Goal: Transaction & Acquisition: Purchase product/service

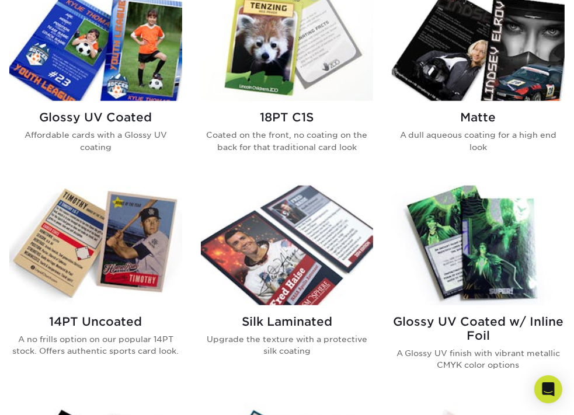
scroll to position [592, 0]
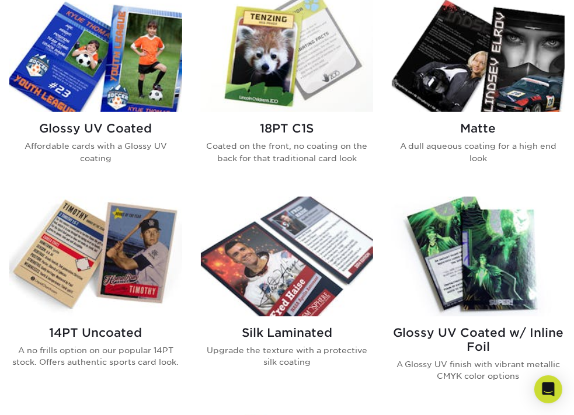
click at [226, 65] on img at bounding box center [287, 53] width 173 height 120
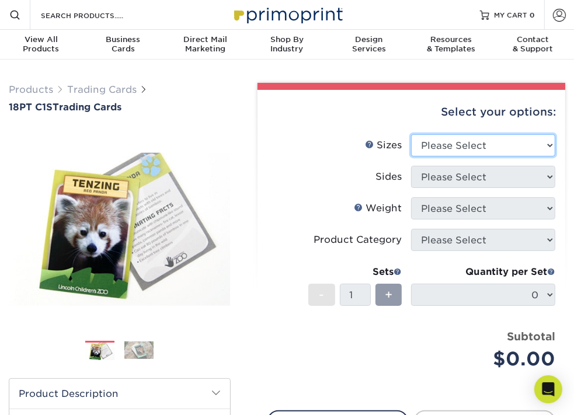
click at [485, 156] on select "Please Select 2.5" x 3.5"" at bounding box center [483, 145] width 144 height 22
select select "2.50x3.50"
click at [435, 148] on select "Please Select 2.5" x 3.5"" at bounding box center [483, 145] width 144 height 22
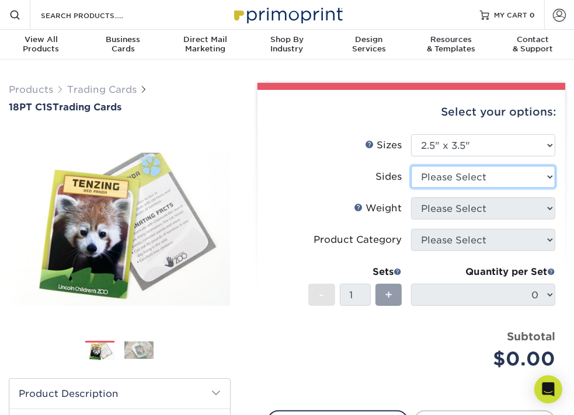
click at [476, 188] on select "Please Select Print Both Sides Print Front Only" at bounding box center [483, 177] width 144 height 22
select select "13abbda7-1d64-4f25-8bb2-c179b224825d"
click at [435, 180] on select "Please Select Print Both Sides Print Front Only" at bounding box center [483, 177] width 144 height 22
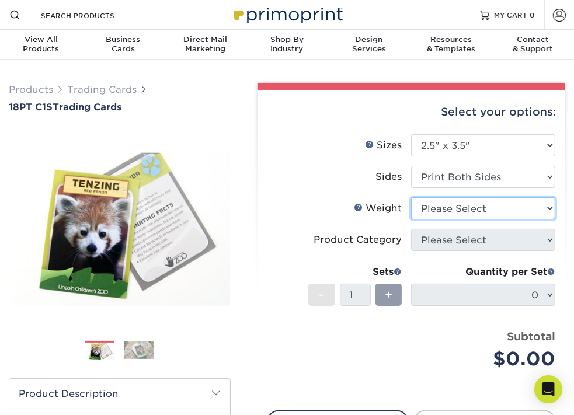
click at [468, 220] on select "Please Select 18PT C1S" at bounding box center [483, 208] width 144 height 22
select select "18PTC1S"
click at [435, 211] on select "Please Select 18PT C1S" at bounding box center [483, 208] width 144 height 22
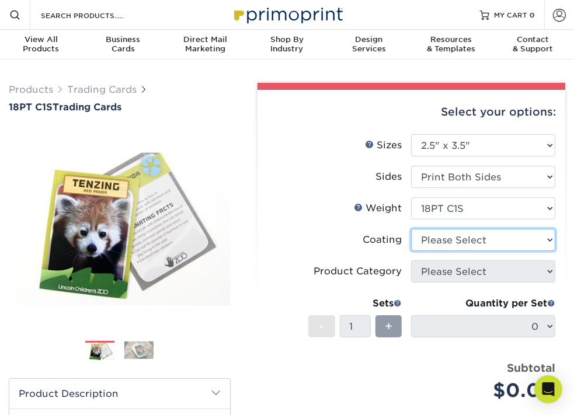
click at [486, 251] on select at bounding box center [483, 240] width 144 height 22
select select "1e8116af-acfc-44b1-83dc-8181aa338834"
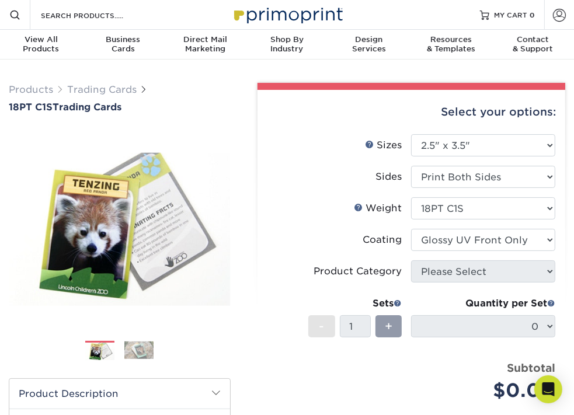
click at [435, 243] on select at bounding box center [483, 240] width 144 height 22
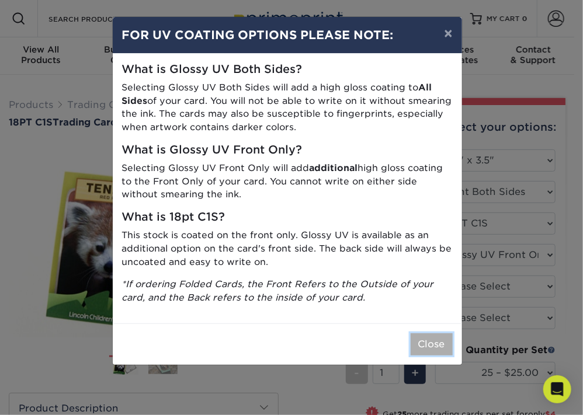
click at [419, 339] on button "Close" at bounding box center [431, 344] width 42 height 22
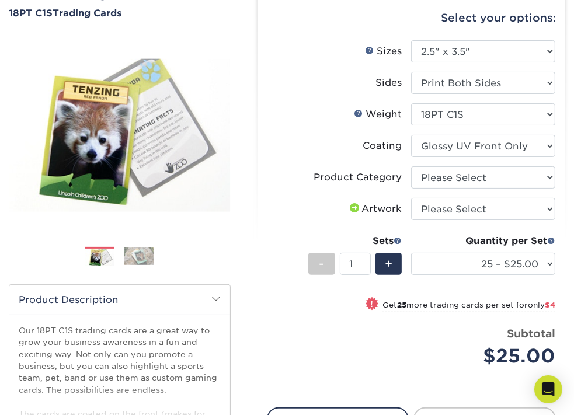
scroll to position [95, 0]
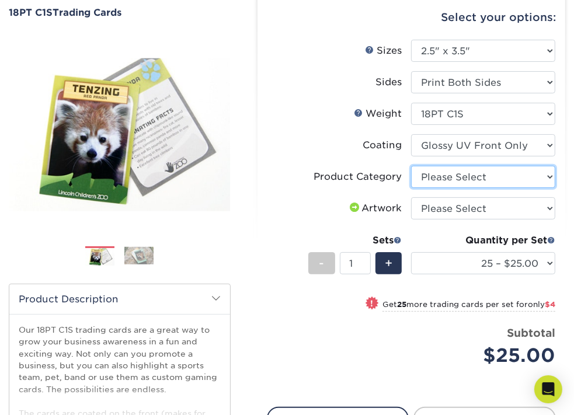
click at [476, 184] on select "Please Select Trading Cards" at bounding box center [483, 177] width 144 height 22
select select "c2f9bce9-36c2-409d-b101-c29d9d031e18"
click at [435, 180] on select "Please Select Trading Cards" at bounding box center [483, 177] width 144 height 22
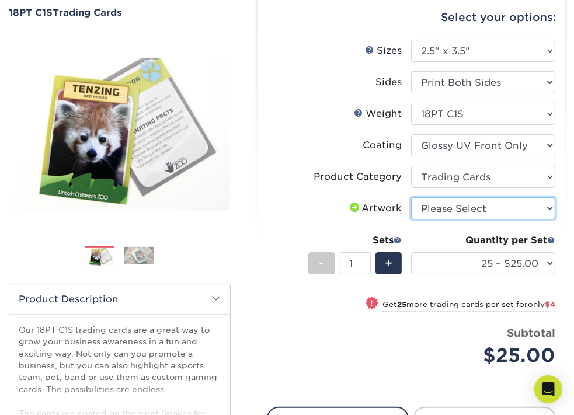
click at [469, 220] on select "Please Select I will upload files I need a design - $100" at bounding box center [483, 208] width 144 height 22
select select "upload"
click at [435, 211] on select "Please Select I will upload files I need a design - $100" at bounding box center [483, 208] width 144 height 22
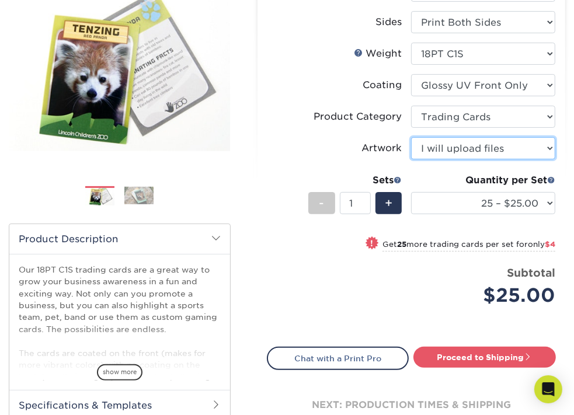
scroll to position [173, 0]
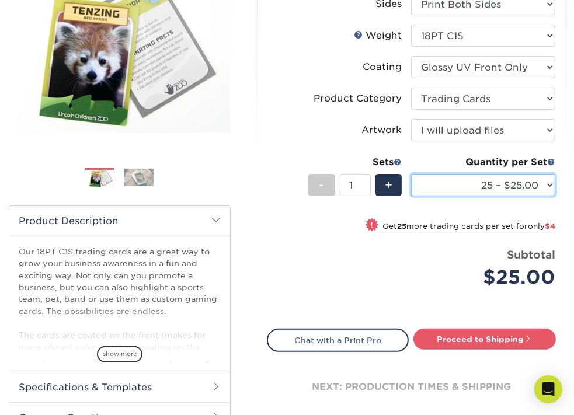
click at [463, 196] on select "25 – $25.00 50 – $29.00 75 – $37.00 100 – $41.00 250 – $48.00 500 – $58.00 1000…" at bounding box center [483, 185] width 144 height 22
click at [382, 106] on div "Product Category" at bounding box center [358, 99] width 88 height 14
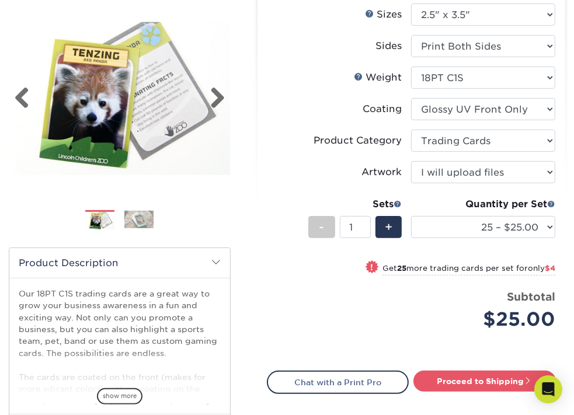
scroll to position [103, 0]
